Goal: Information Seeking & Learning: Learn about a topic

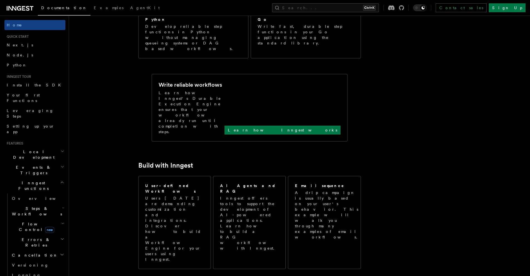
scroll to position [50, 0]
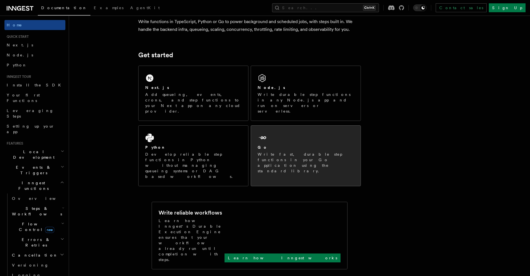
click at [323, 152] on p "Write fast, durable step functions in your Go application using the standard li…" at bounding box center [306, 163] width 96 height 22
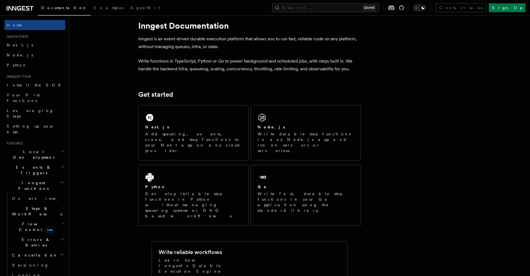
scroll to position [0, 0]
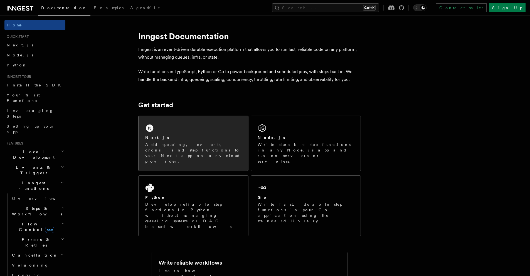
click at [186, 137] on div "Next.js" at bounding box center [193, 138] width 96 height 6
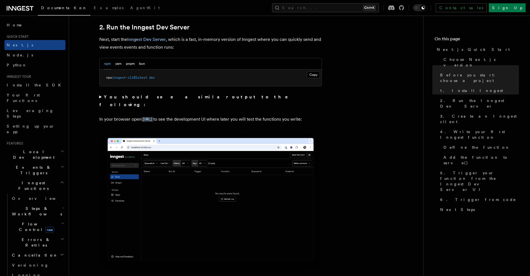
scroll to position [450, 0]
